Goal: Find specific page/section

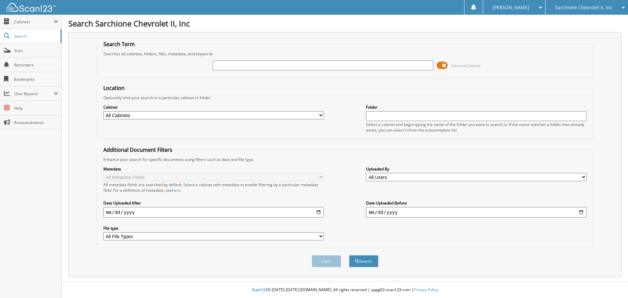
click at [255, 65] on input "text" at bounding box center [322, 65] width 220 height 10
type input "95779"
click at [349, 255] on button "Search" at bounding box center [363, 261] width 29 height 12
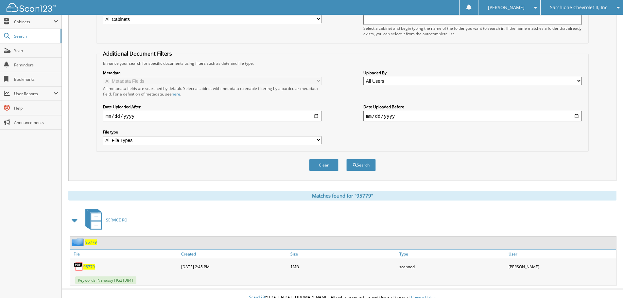
scroll to position [104, 0]
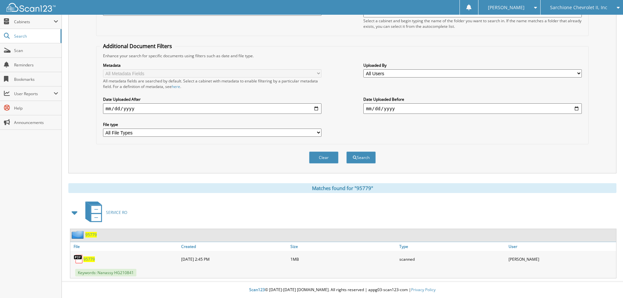
click at [85, 259] on span "95779" at bounding box center [88, 259] width 11 height 6
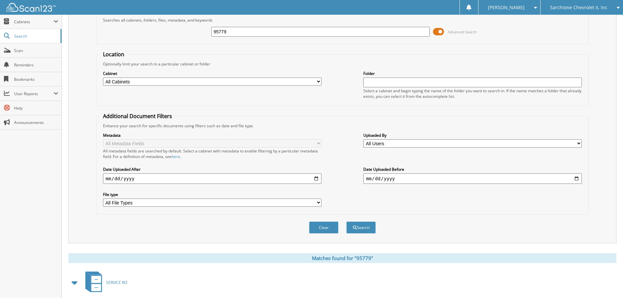
scroll to position [0, 0]
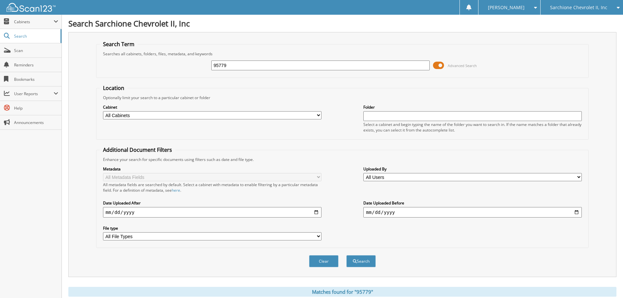
click at [240, 66] on input "95779" at bounding box center [320, 65] width 218 height 10
type input "95748"
click at [346, 255] on button "Search" at bounding box center [360, 261] width 29 height 12
click at [259, 62] on input "95748" at bounding box center [320, 65] width 218 height 10
click at [364, 265] on button "Search" at bounding box center [360, 261] width 29 height 12
